Goal: Navigation & Orientation: Find specific page/section

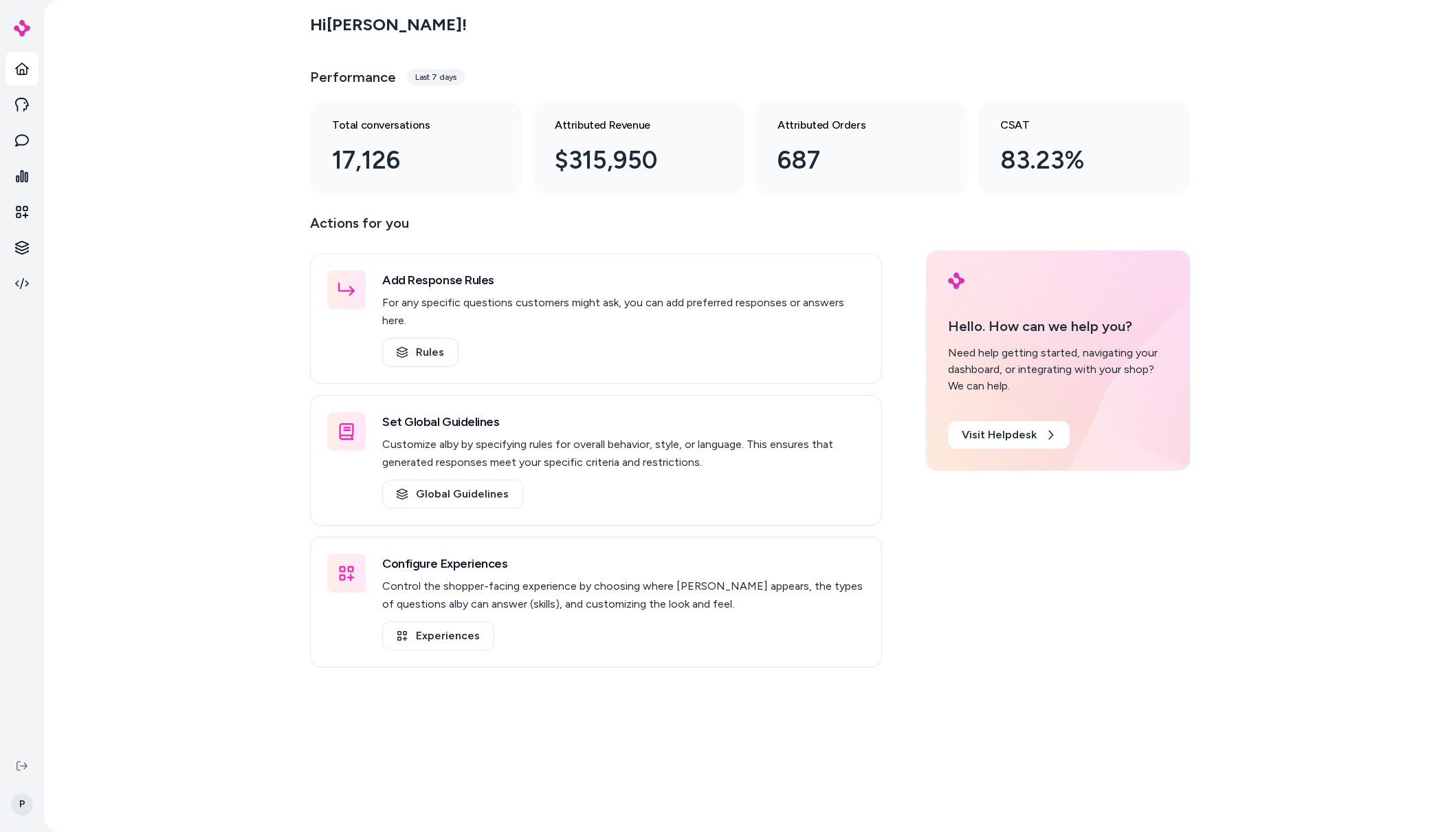
click at [22, 805] on html "P Hi Patrick ! Performance Last 7 days Total conversations 17,126 Attributed Re…" at bounding box center [728, 416] width 1456 height 832
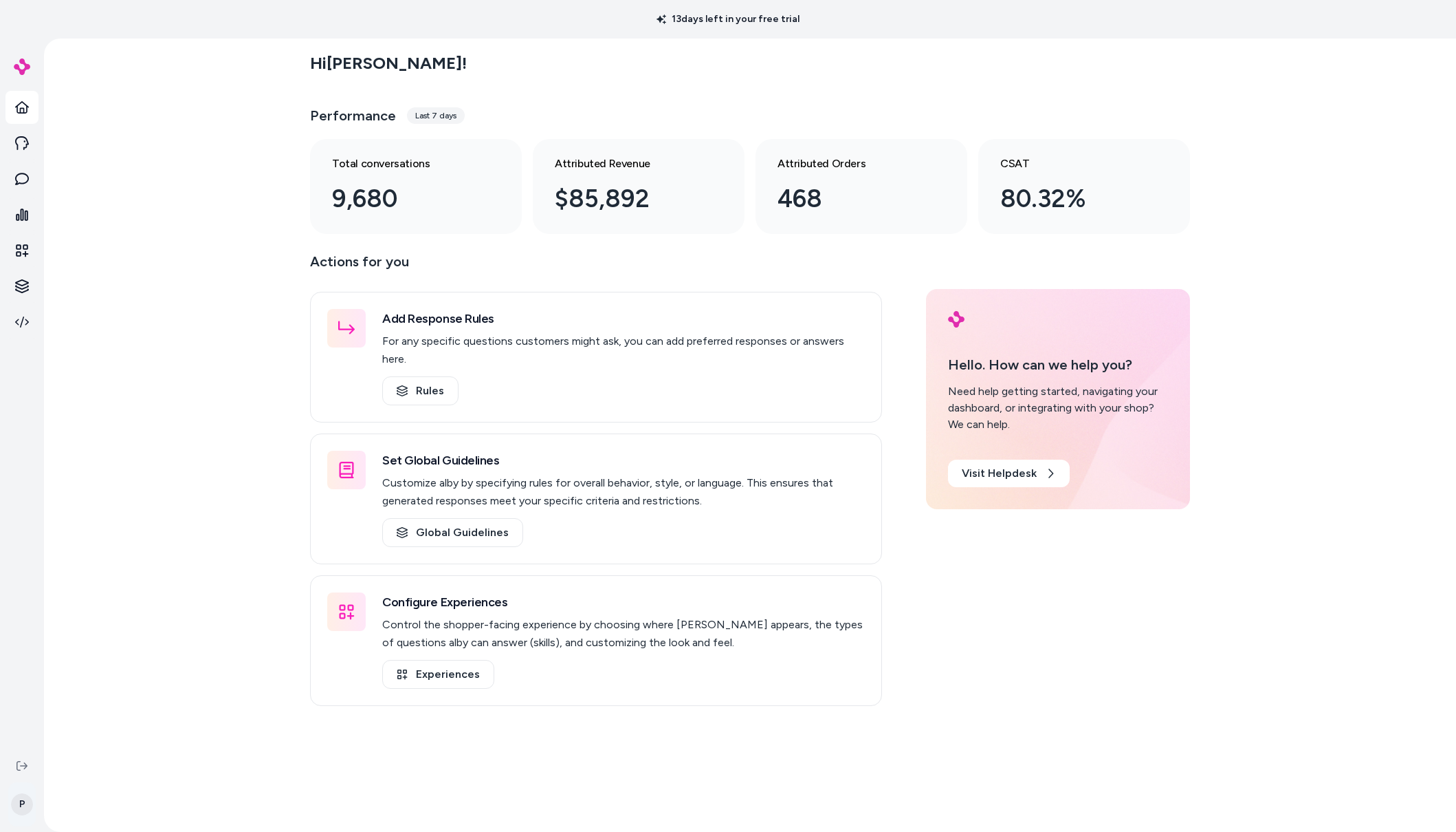
click at [26, 809] on html "13 days left in your free trial P Hi Patrick ! Performance Last 7 days Total co…" at bounding box center [728, 416] width 1456 height 832
click at [26, 810] on html "12 days left in your free trial P Hi [PERSON_NAME] ! Performance Last 7 days To…" at bounding box center [728, 416] width 1456 height 832
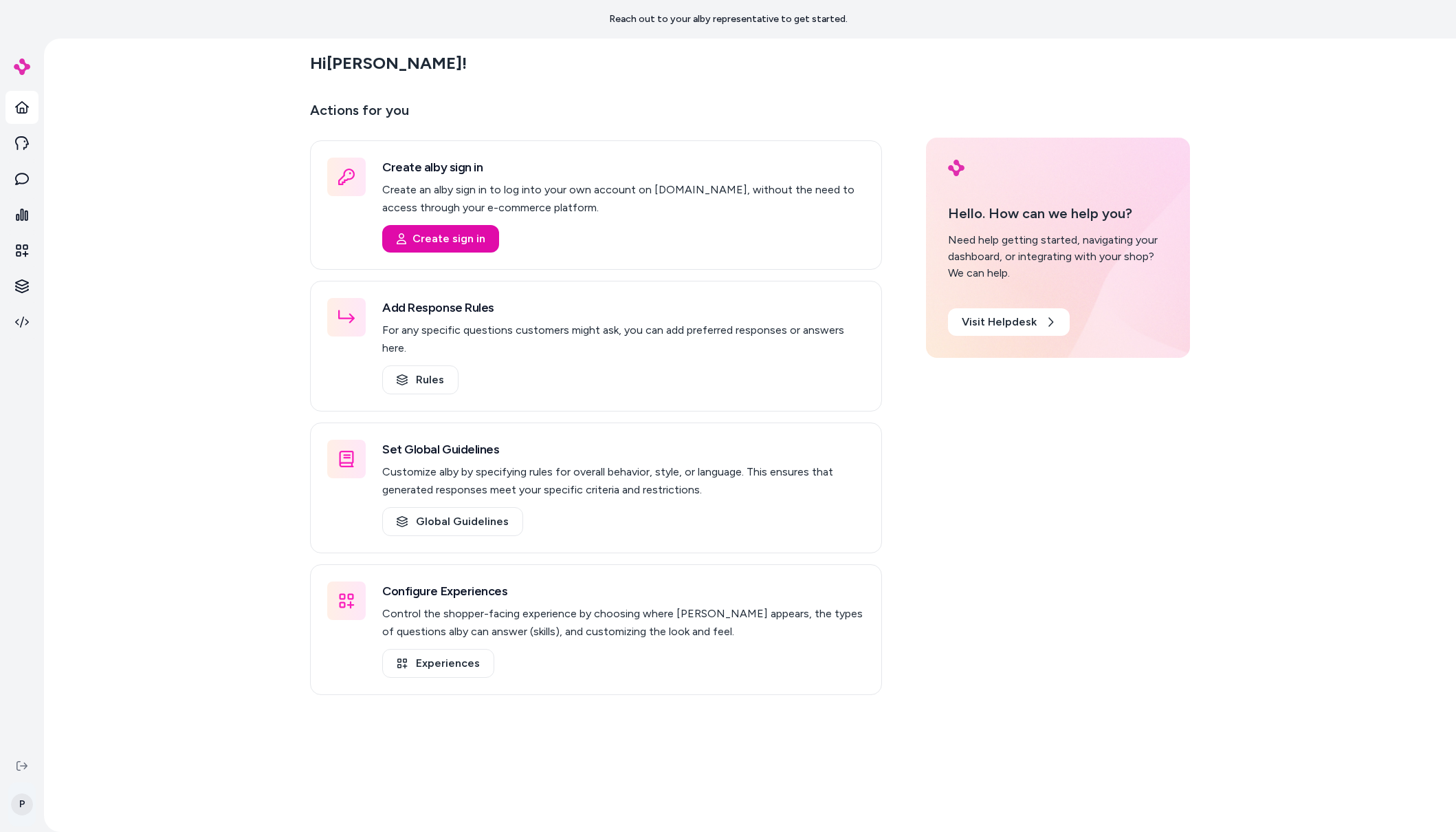
click at [19, 808] on html "Reach out to your alby representative to get started. P Hi [PERSON_NAME] ! Acti…" at bounding box center [728, 416] width 1456 height 832
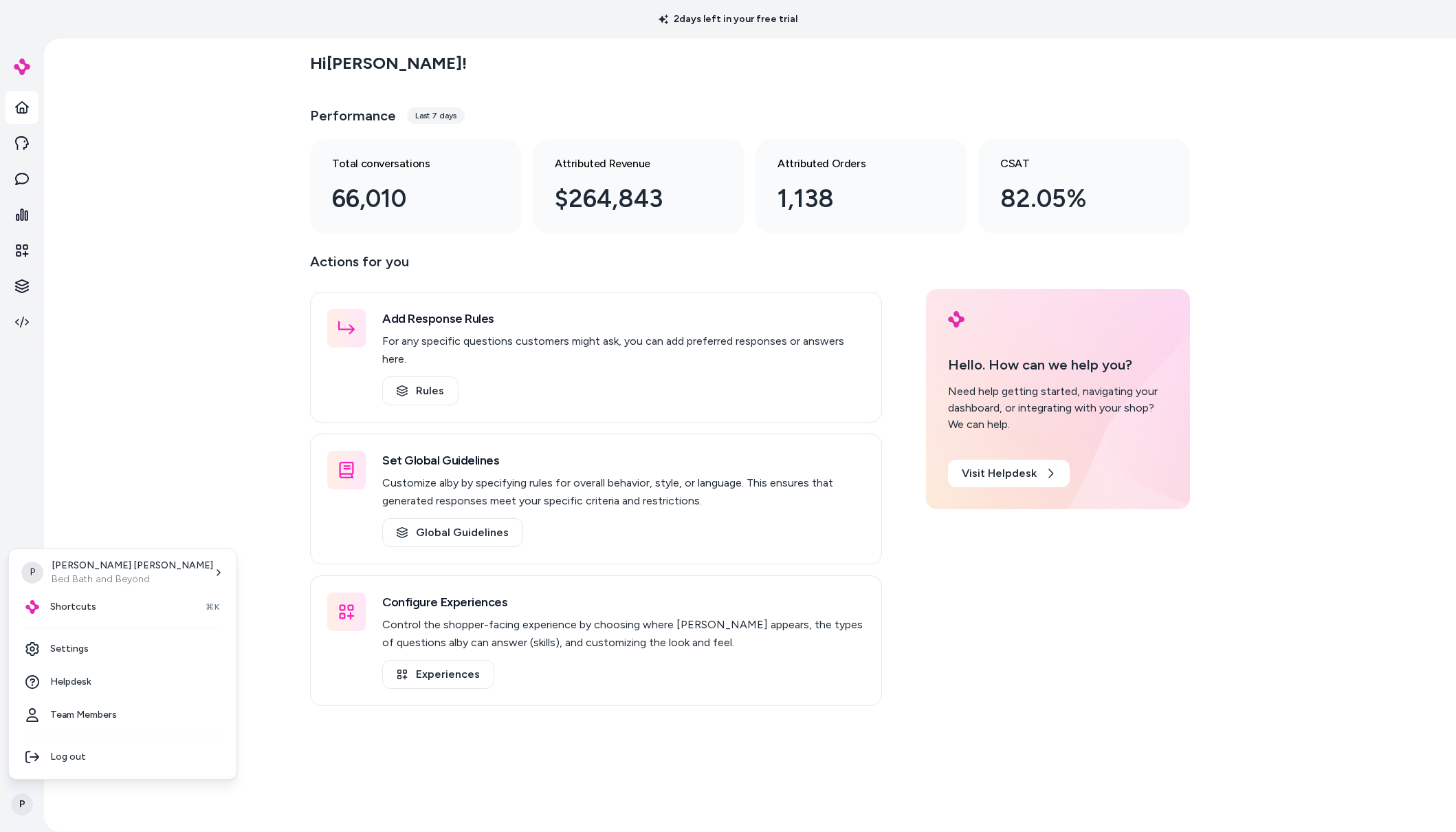
click at [22, 810] on html "2 days left in your free trial P Hi [PERSON_NAME] ! Performance Last 7 days Tot…" at bounding box center [728, 416] width 1456 height 832
click at [263, 324] on html "2 days left in your free trial P Hi [PERSON_NAME] ! Performance Last 7 days Tot…" at bounding box center [728, 416] width 1456 height 832
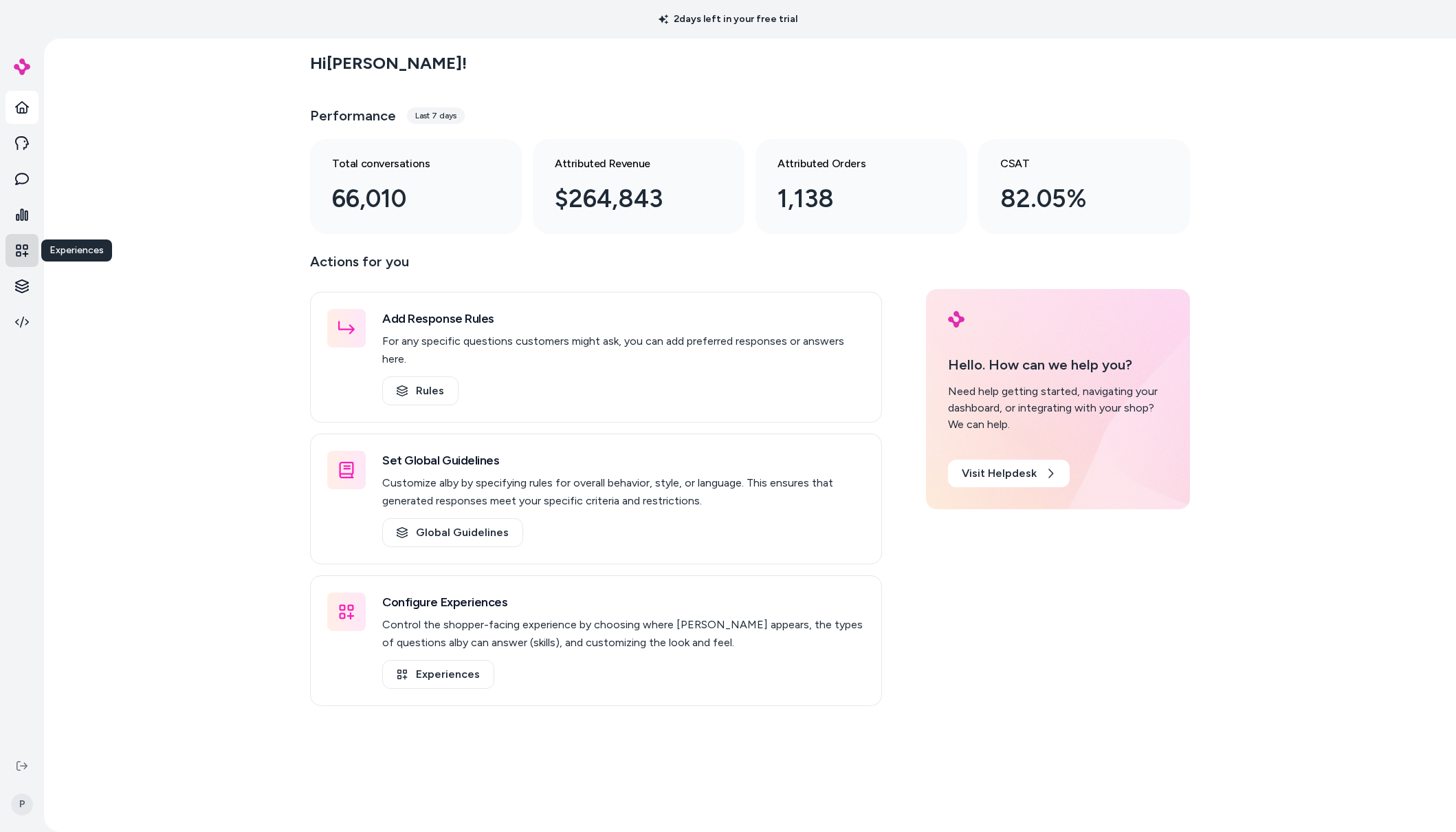
click at [24, 247] on icon at bounding box center [22, 250] width 14 height 14
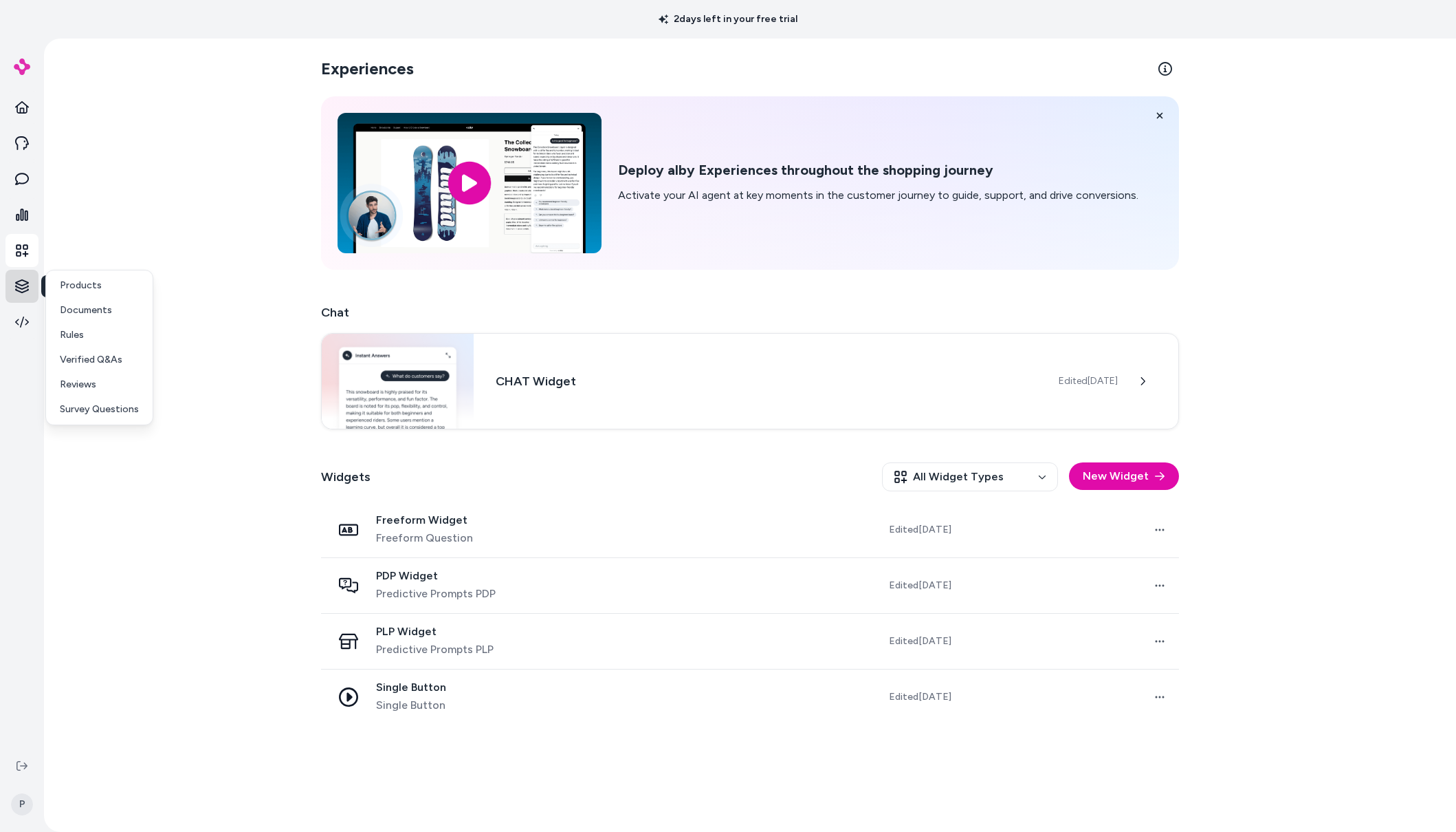
click at [22, 279] on html "2 days left in your free trial Knowledge Knowledge P Experiences Deploy alby Ex…" at bounding box center [728, 416] width 1456 height 832
click at [96, 286] on p "Products" at bounding box center [81, 285] width 42 height 14
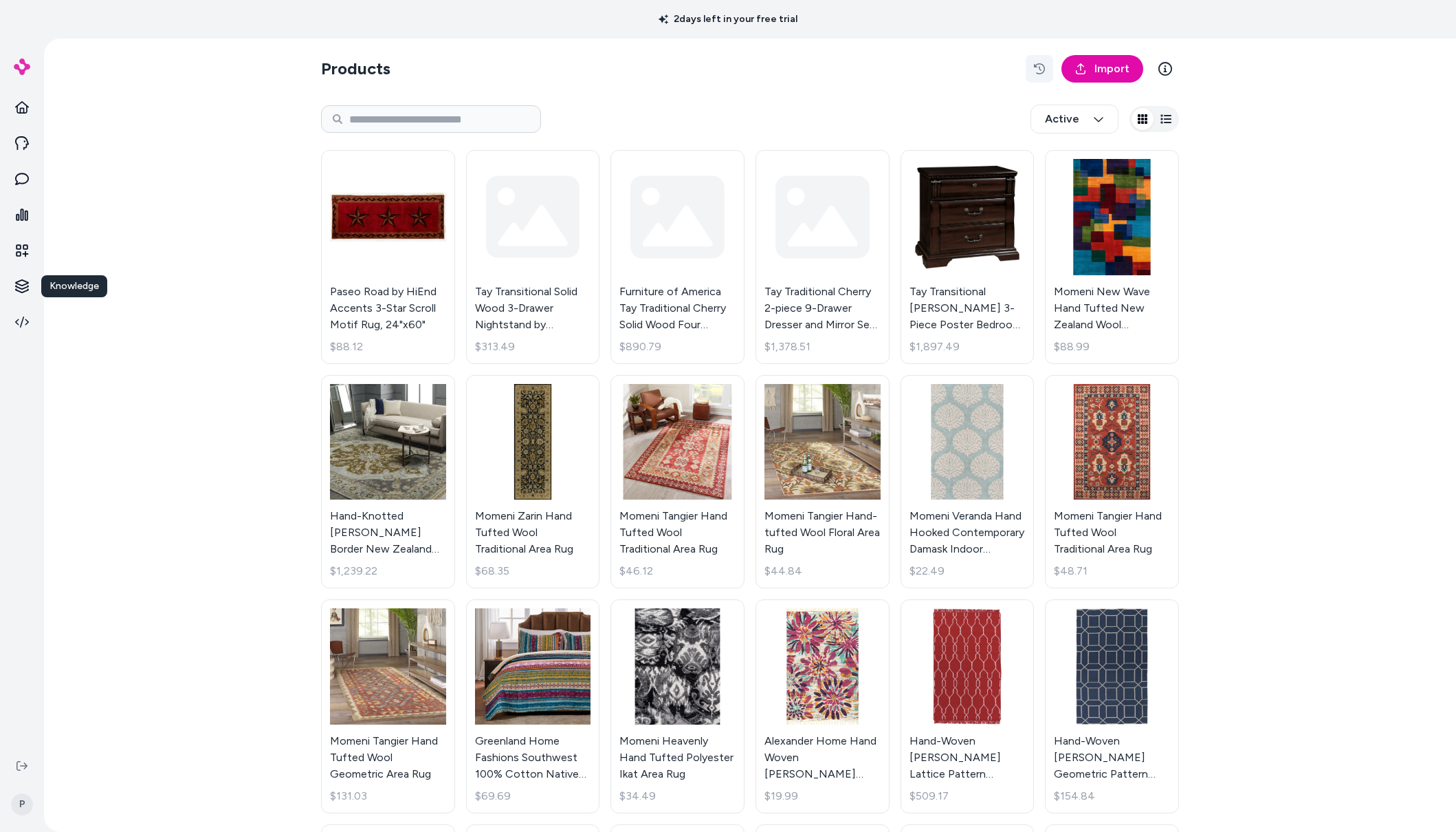
click at [1028, 68] on button "button" at bounding box center [1039, 69] width 27 height 27
